Goal: Task Accomplishment & Management: Complete application form

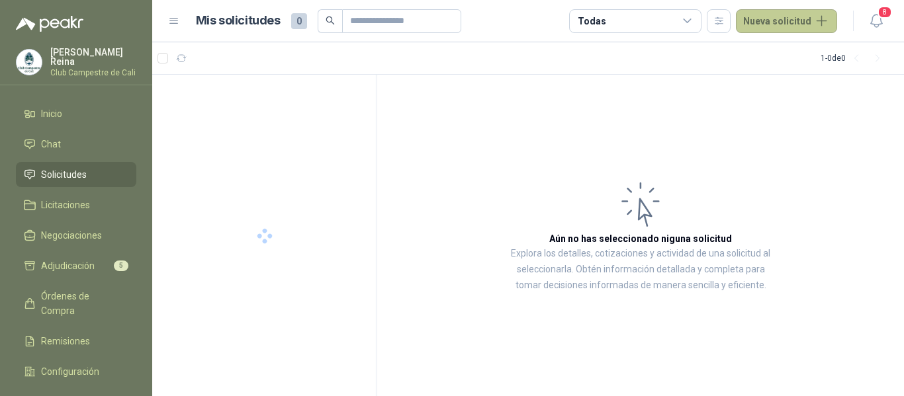
click at [782, 21] on button "Nueva solicitud" at bounding box center [786, 21] width 101 height 24
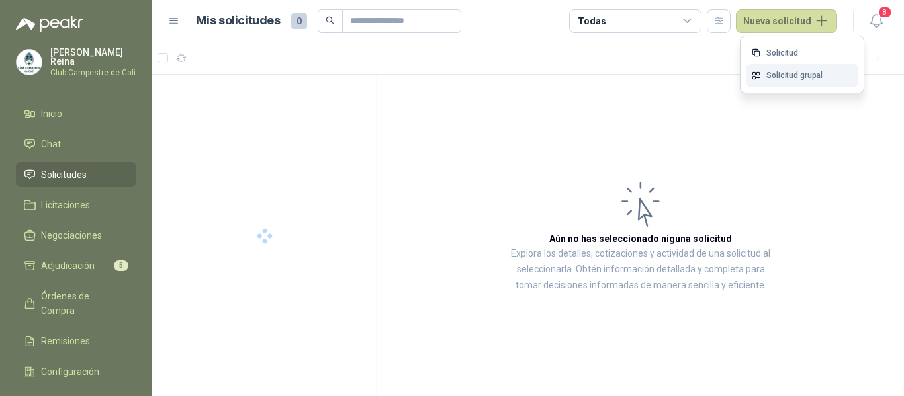
click at [795, 75] on link "Solicitud grupal" at bounding box center [802, 75] width 112 height 23
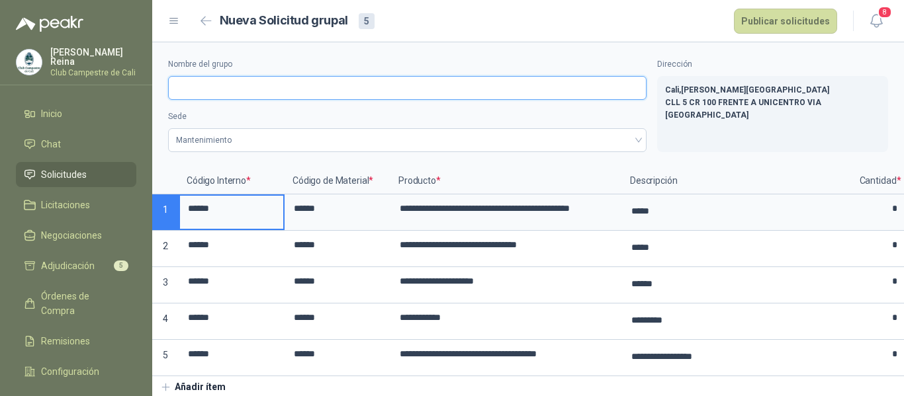
click at [192, 85] on input "Nombre del grupo" at bounding box center [407, 88] width 478 height 24
type input "**********"
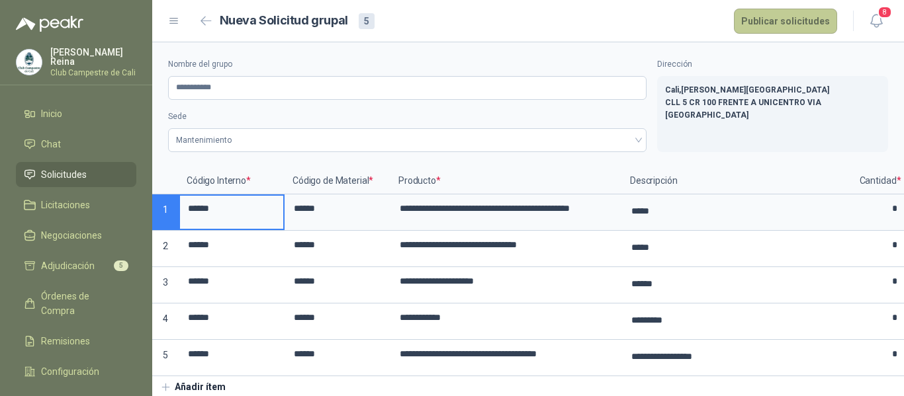
click at [757, 18] on button "Publicar solicitudes" at bounding box center [785, 21] width 103 height 25
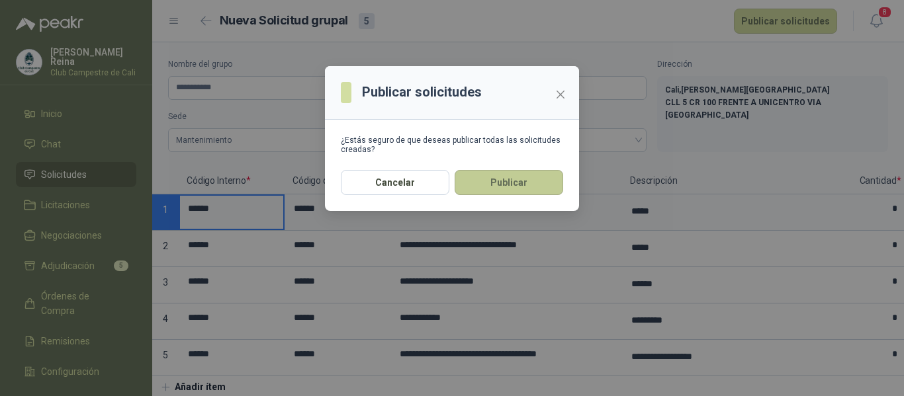
click at [492, 183] on button "Publicar" at bounding box center [509, 182] width 109 height 25
